Goal: Task Accomplishment & Management: Manage account settings

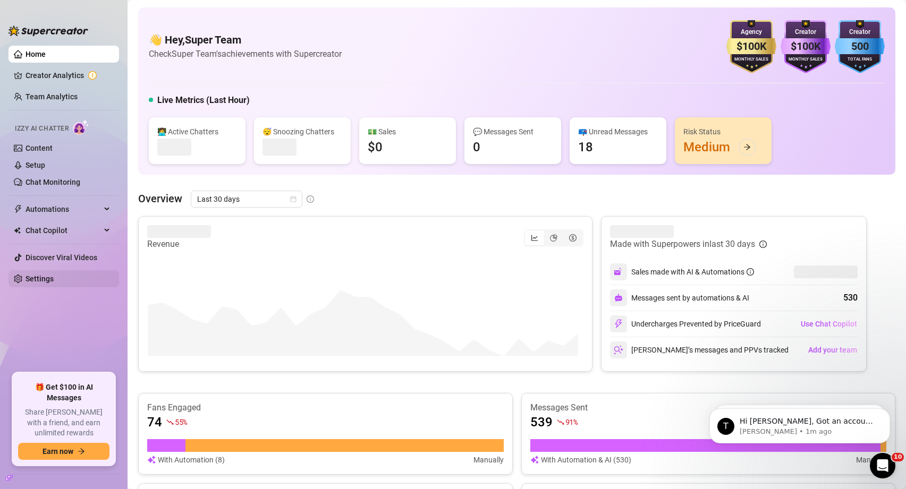
click at [53, 279] on link "Settings" at bounding box center [40, 279] width 28 height 9
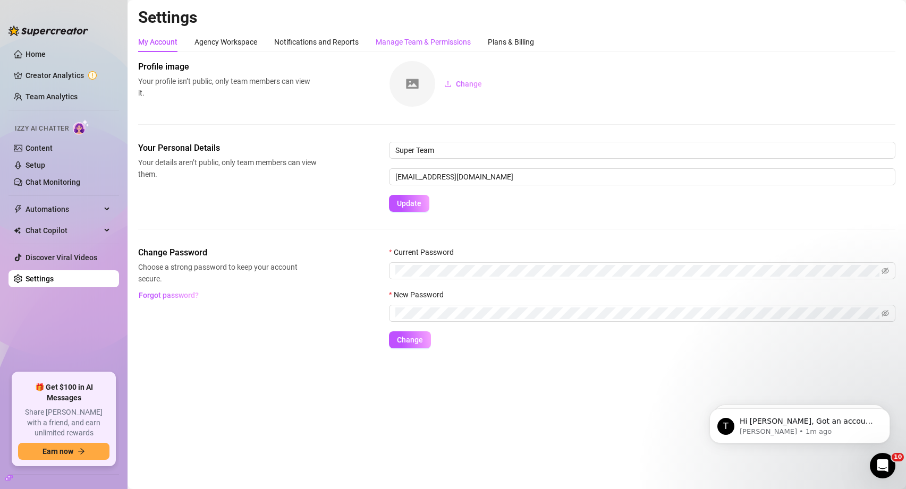
click at [449, 41] on div "Manage Team & Permissions" at bounding box center [423, 42] width 95 height 12
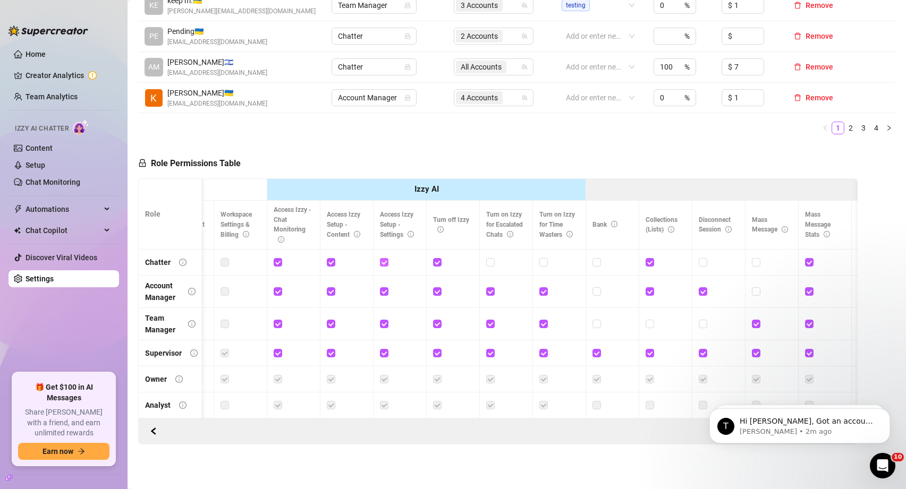
click at [386, 258] on input "checkbox" at bounding box center [383, 261] width 7 height 7
checkbox input "false"
click at [312, 159] on span "Save Permissions" at bounding box center [296, 163] width 60 height 9
